Goal: Task Accomplishment & Management: Complete application form

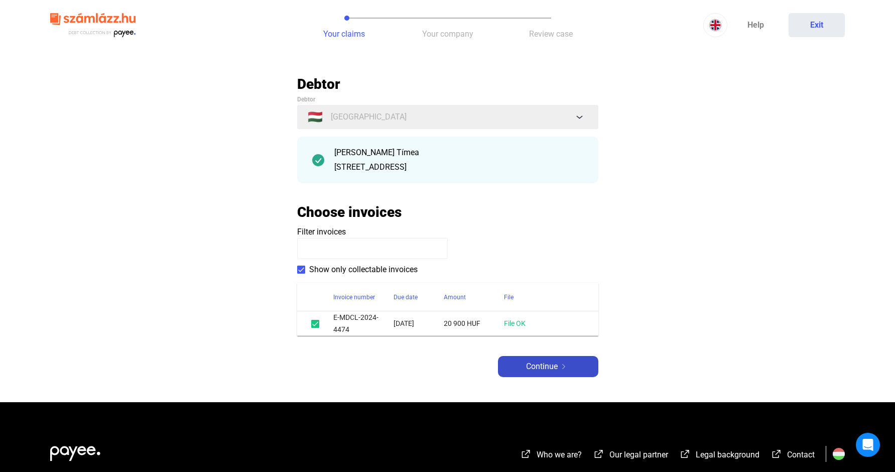
click at [548, 365] on span "Continue" at bounding box center [542, 366] width 32 height 12
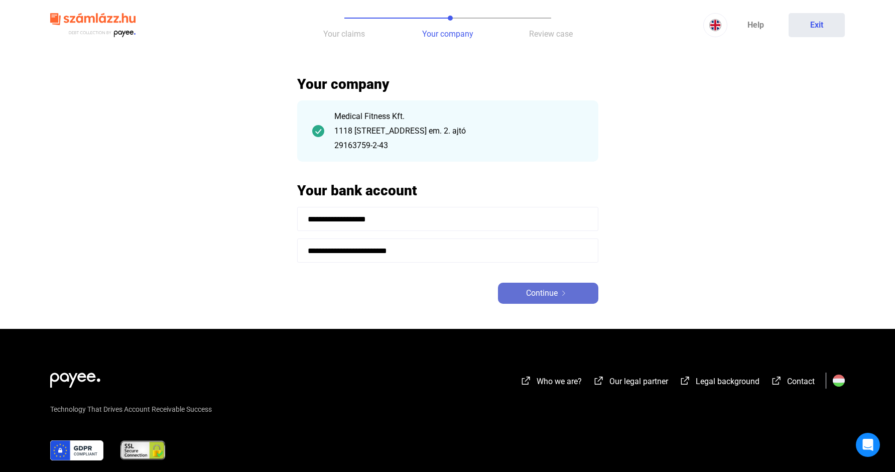
click at [547, 292] on span "Continue" at bounding box center [542, 293] width 32 height 12
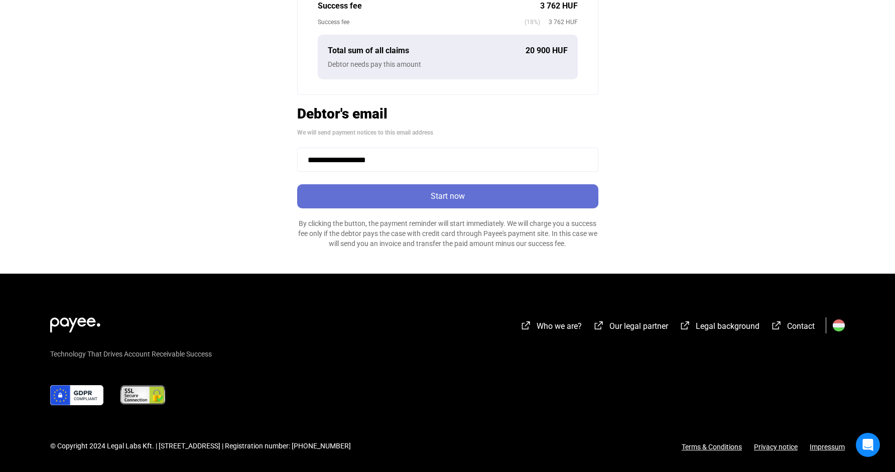
click at [386, 193] on div "Start now" at bounding box center [447, 196] width 295 height 12
